Goal: Information Seeking & Learning: Find specific fact

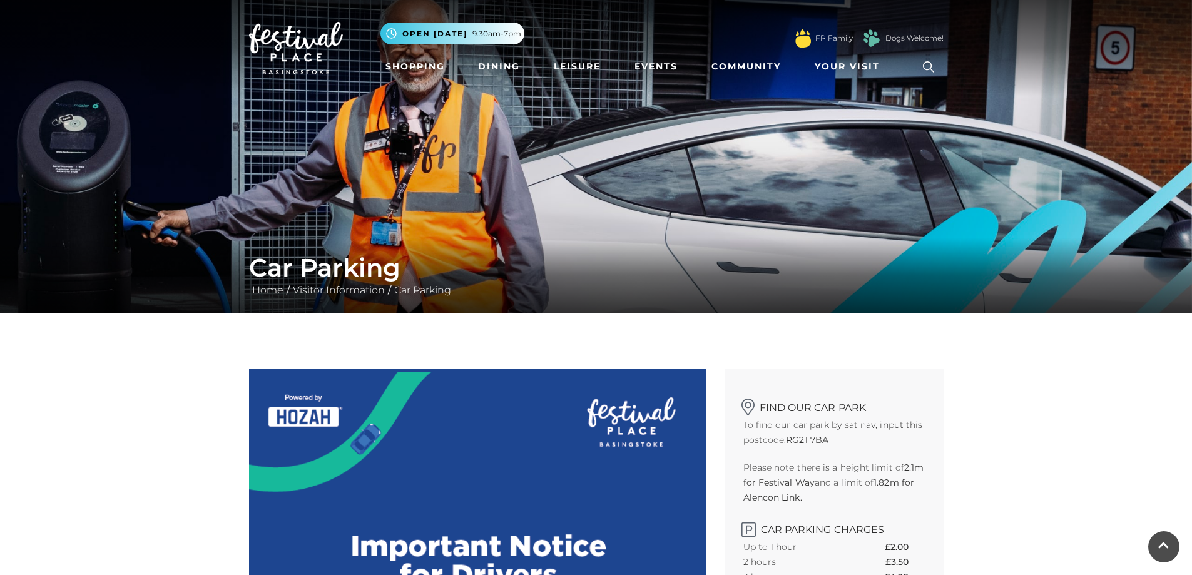
scroll to position [63, 0]
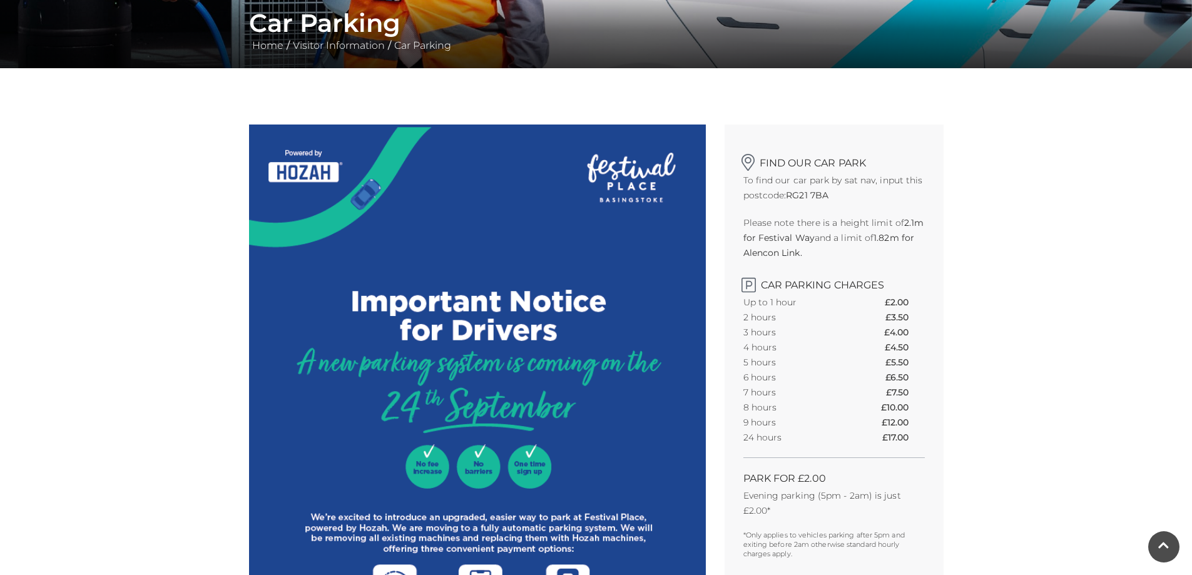
scroll to position [250, 0]
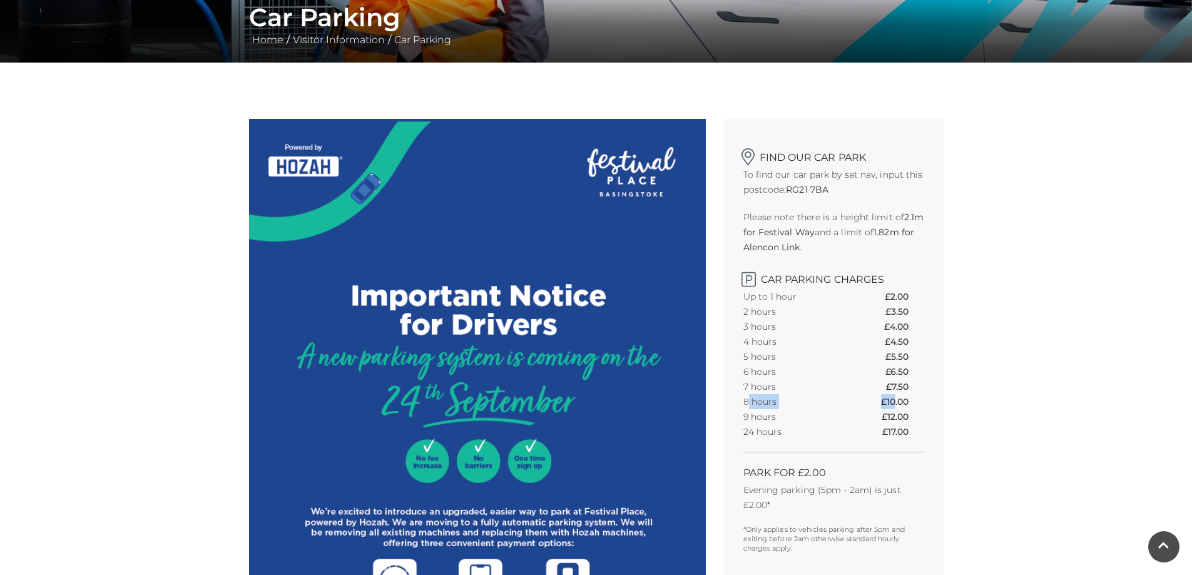
drag, startPoint x: 748, startPoint y: 401, endPoint x: 894, endPoint y: 401, distance: 145.8
click at [894, 401] on tr "8 hours £10.00" at bounding box center [833, 401] width 181 height 15
click at [894, 401] on th "£10.00" at bounding box center [903, 401] width 44 height 15
click at [897, 400] on th "£10.00" at bounding box center [903, 401] width 44 height 15
drag, startPoint x: 743, startPoint y: 400, endPoint x: 910, endPoint y: 399, distance: 167.1
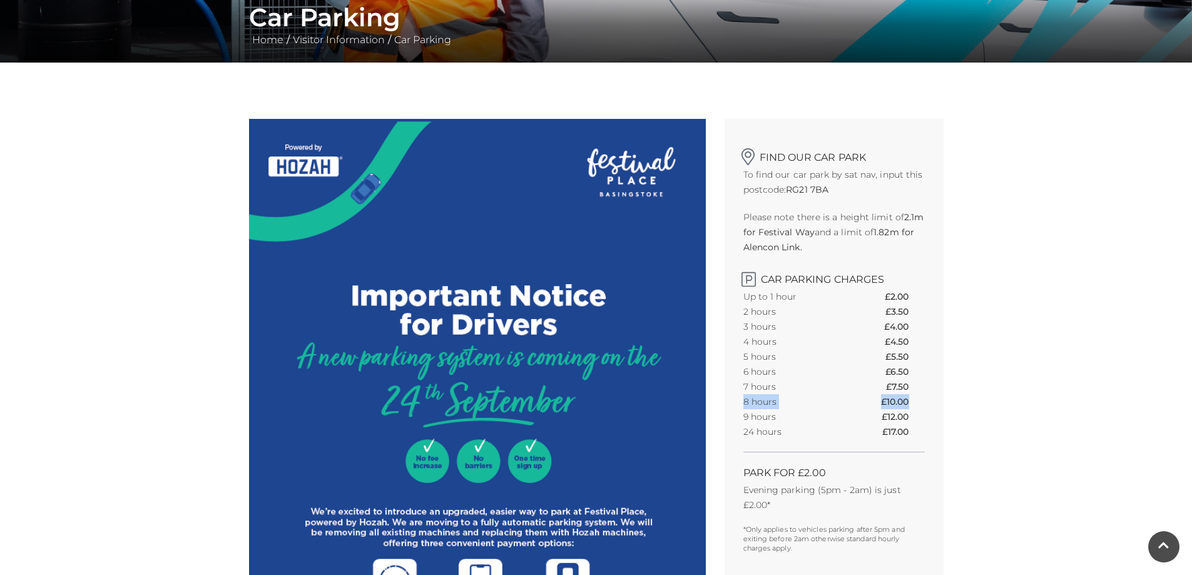
click at [910, 399] on tr "8 hours £10.00" at bounding box center [833, 401] width 181 height 15
click at [915, 406] on th "£10.00" at bounding box center [903, 401] width 44 height 15
click at [742, 402] on div "Find our car park To find our car park by sat nav, input this postcode: RG21 7B…" at bounding box center [834, 348] width 219 height 459
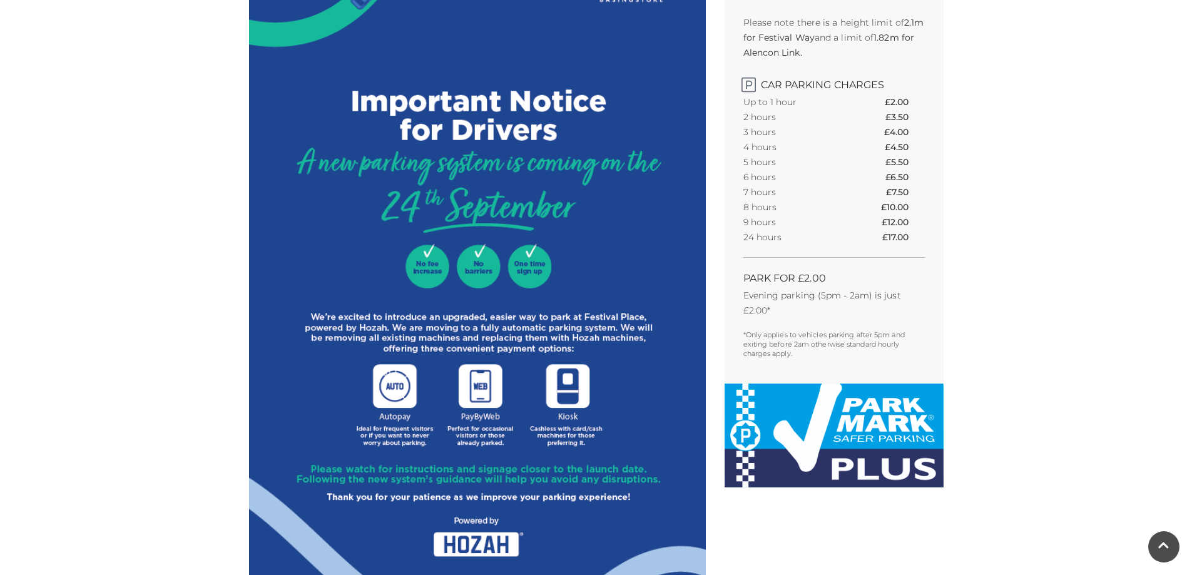
scroll to position [313, 0]
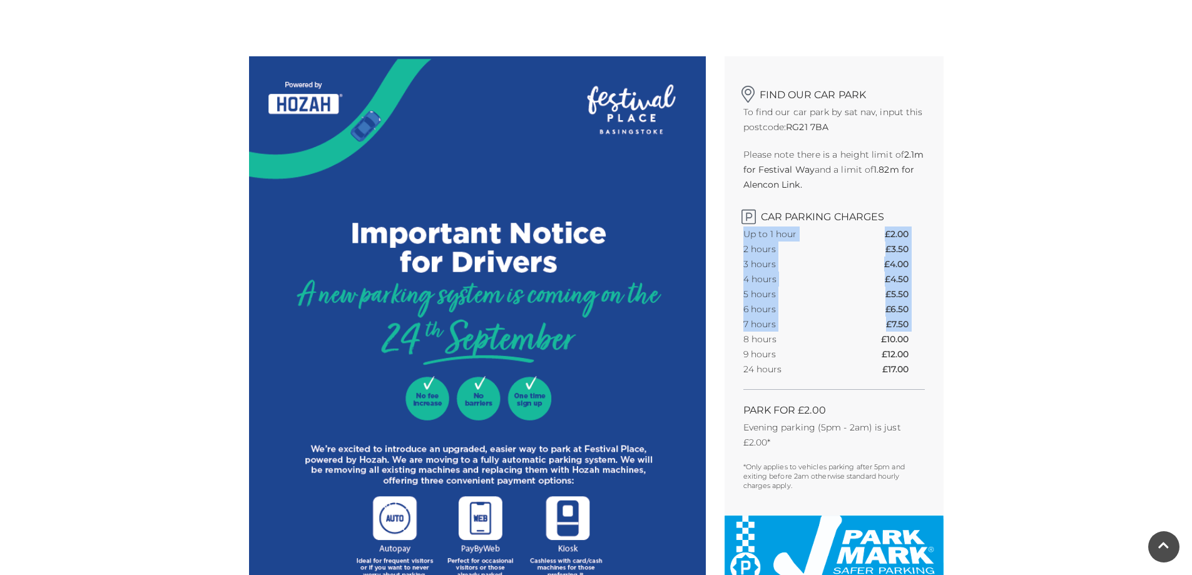
drag, startPoint x: 742, startPoint y: 341, endPoint x: 870, endPoint y: 340, distance: 128.3
click at [870, 340] on div "Find our car park To find our car park by sat nav, input this postcode: RG21 7B…" at bounding box center [834, 285] width 219 height 459
click at [871, 339] on tr "8 hours £10.00" at bounding box center [833, 339] width 181 height 15
click at [906, 340] on th "£10.00" at bounding box center [903, 339] width 44 height 15
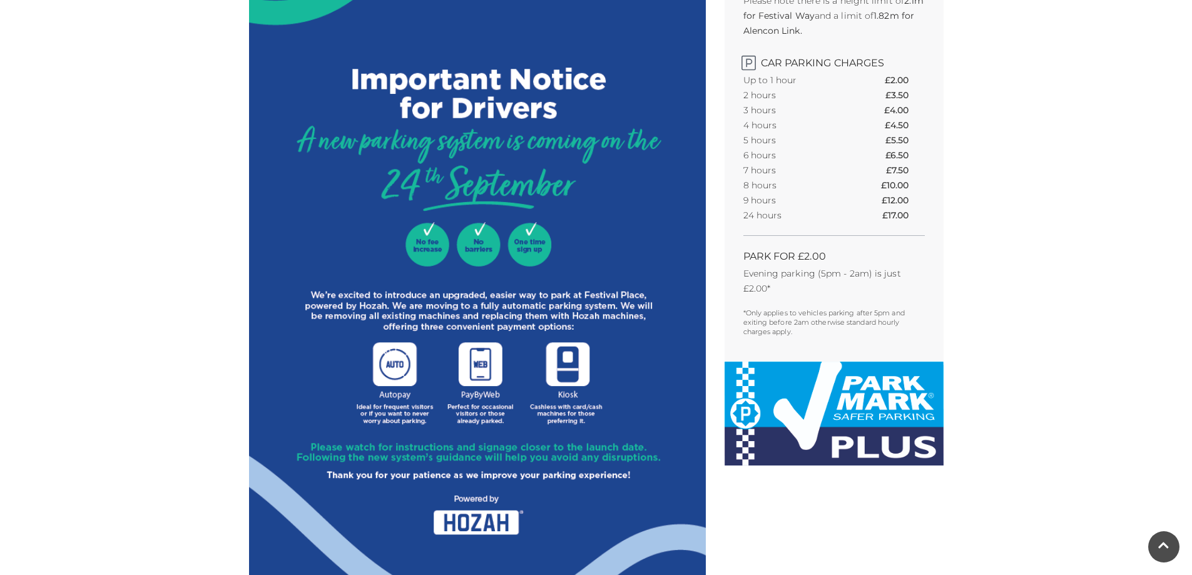
scroll to position [501, 0]
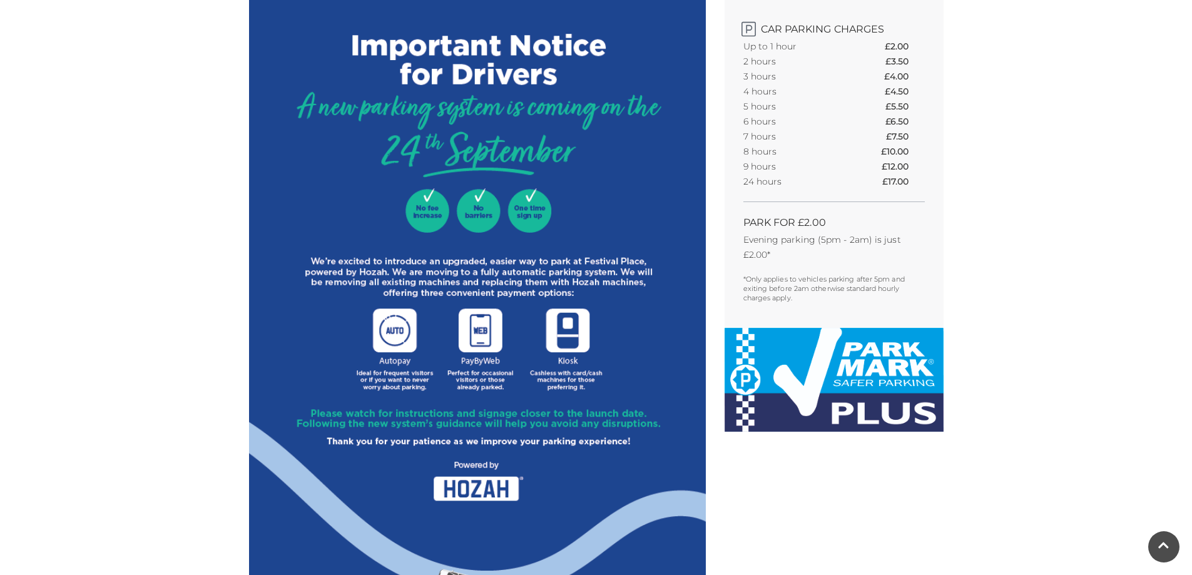
click at [842, 394] on img at bounding box center [834, 380] width 219 height 104
click at [825, 294] on p "*Only applies to vehicles parking after 5pm and exiting before 2am otherwise st…" at bounding box center [833, 289] width 181 height 28
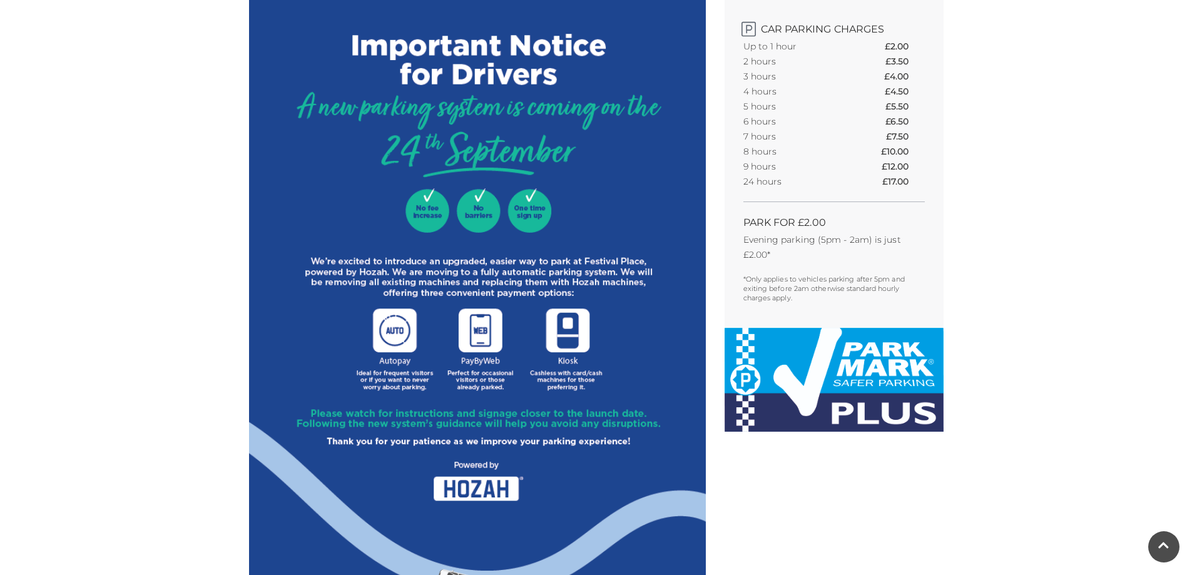
click at [772, 284] on p "*Only applies to vehicles parking after 5pm and exiting before 2am otherwise st…" at bounding box center [833, 289] width 181 height 28
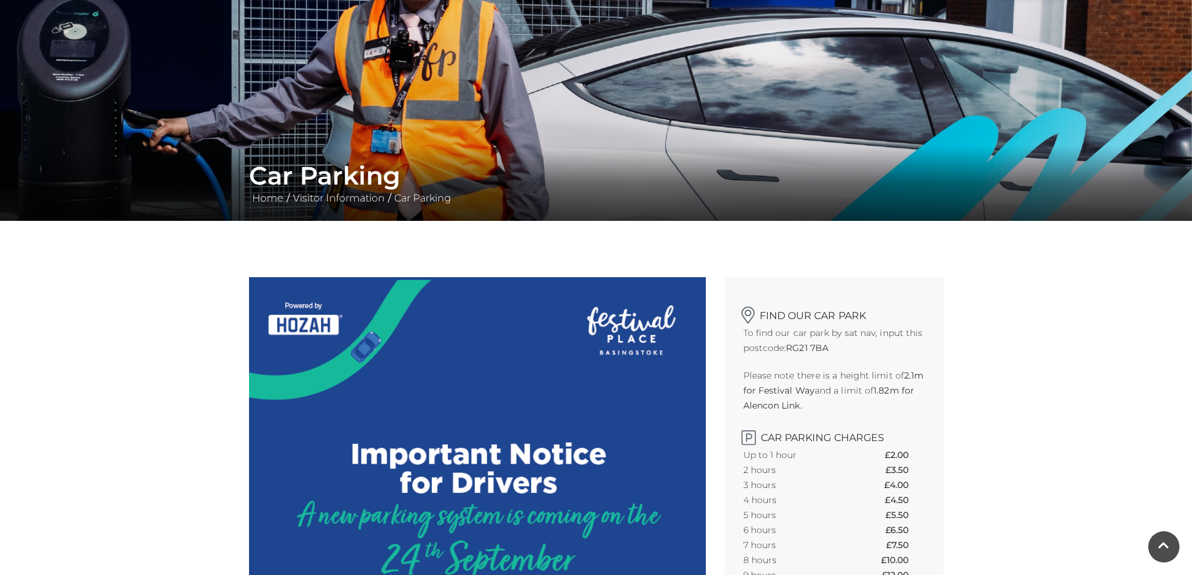
scroll to position [0, 0]
